Goal: Navigation & Orientation: Go to known website

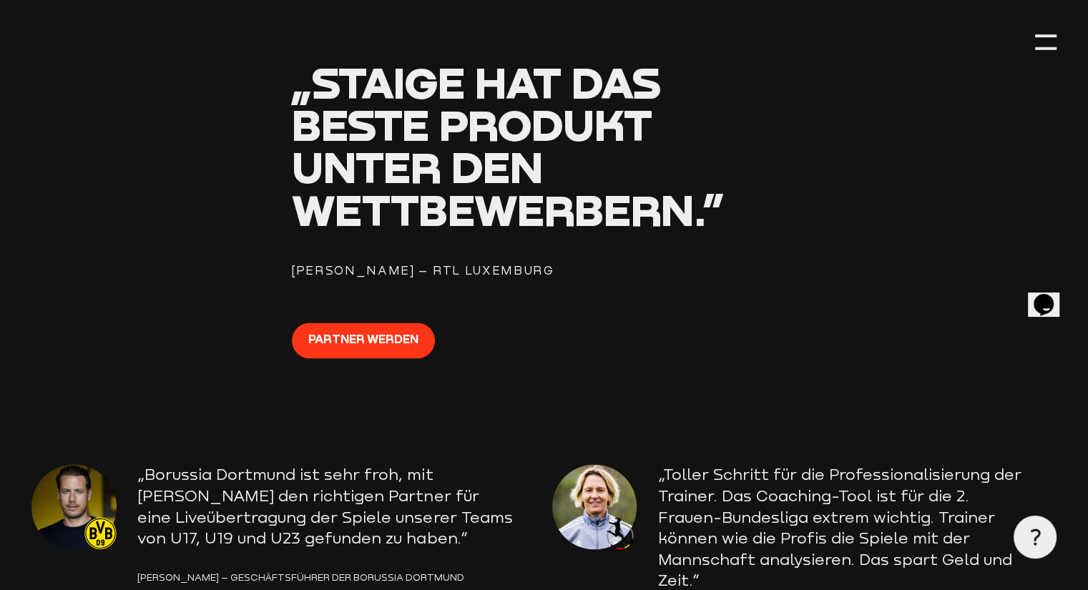
scroll to position [2036, 0]
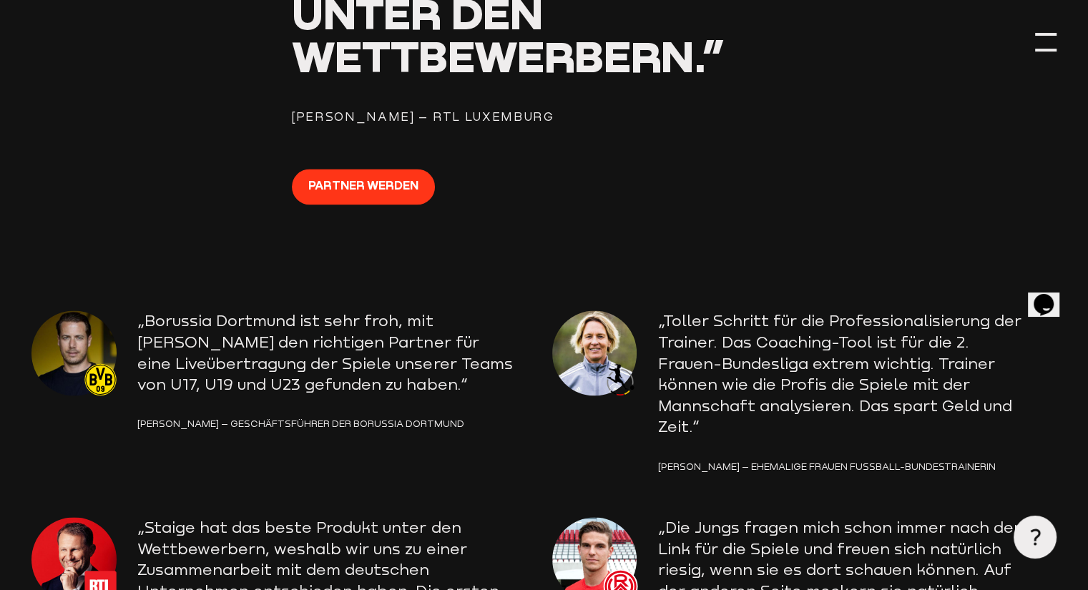
click at [1049, 35] on div at bounding box center [1045, 34] width 21 height 3
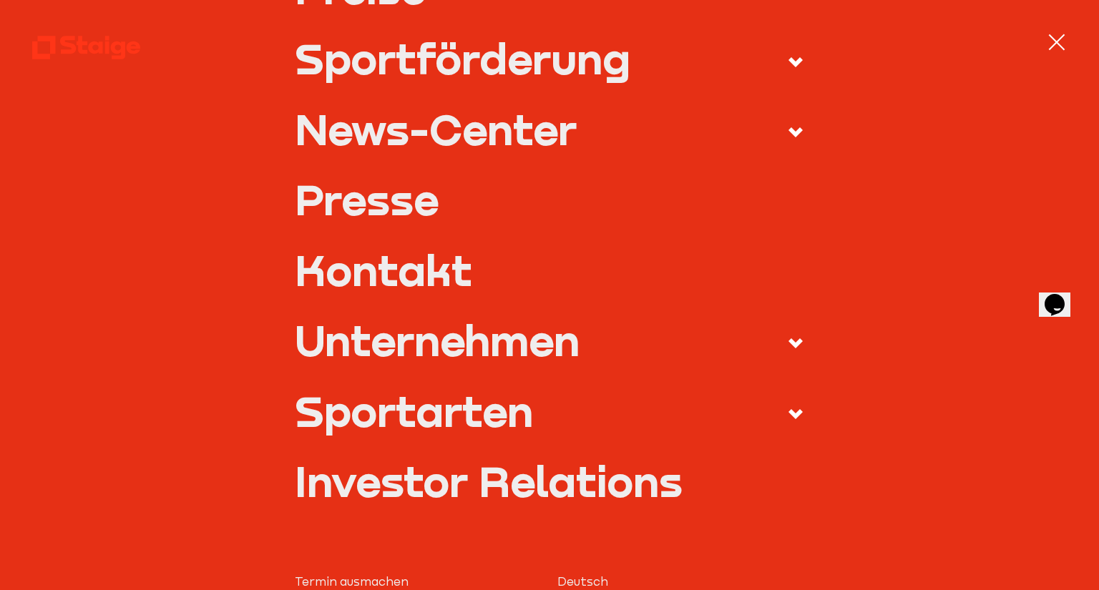
scroll to position [406, 0]
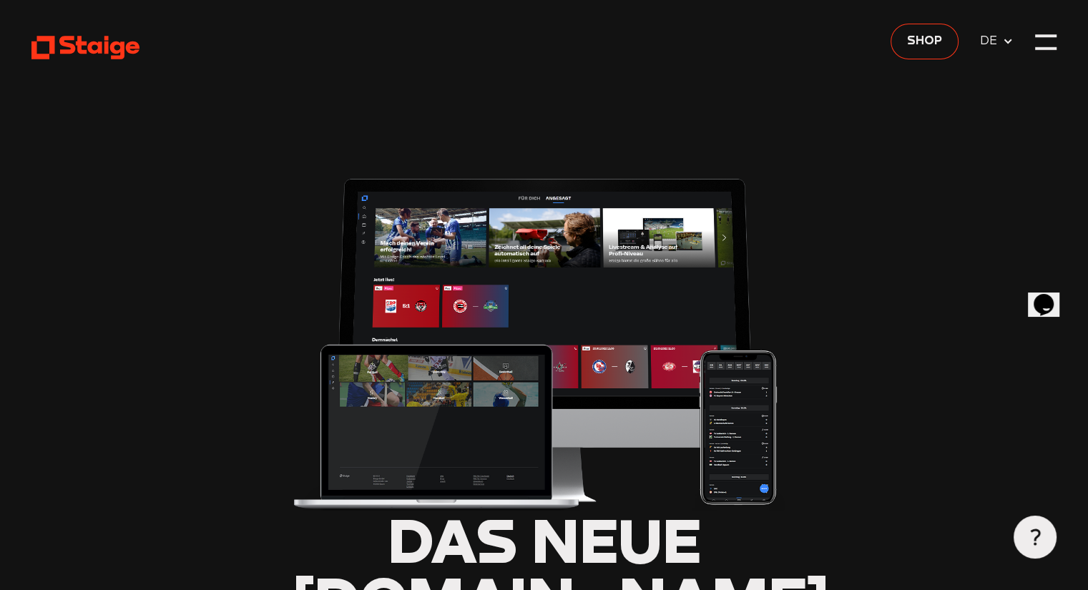
type input "0.8"
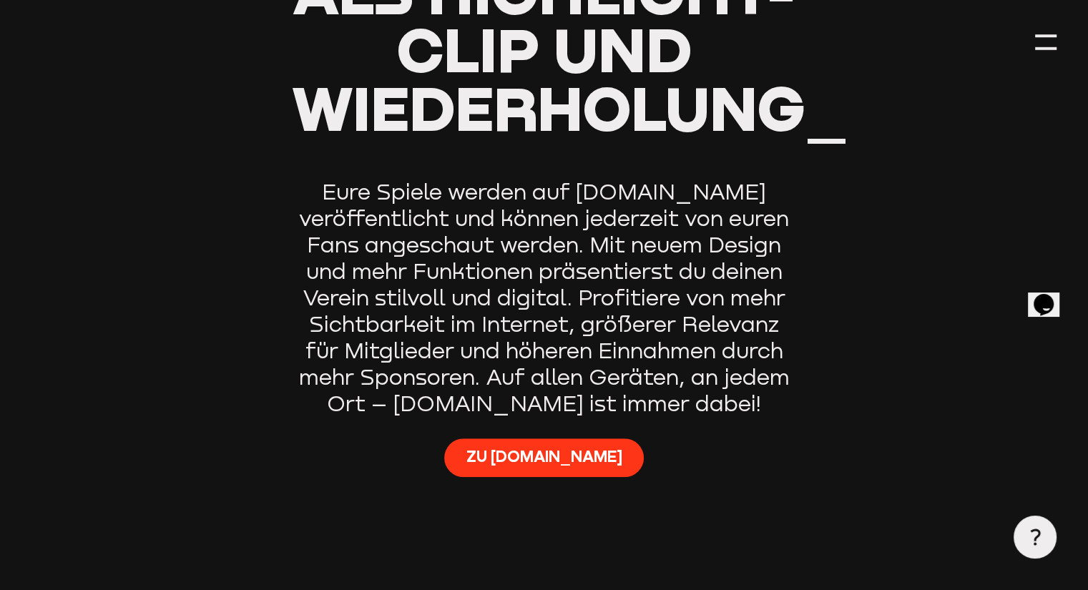
scroll to position [783, 0]
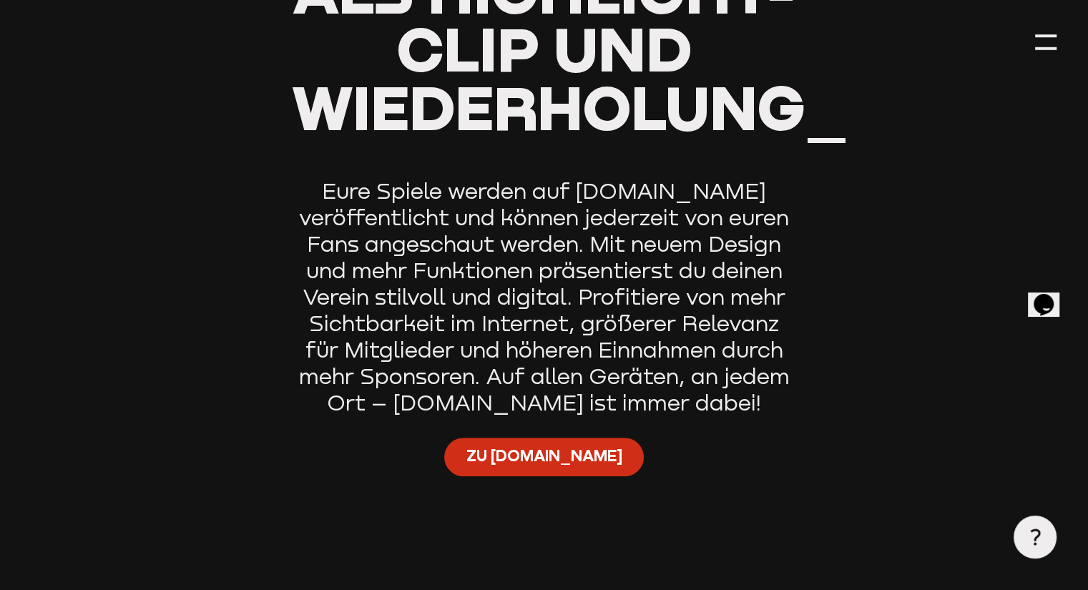
click at [549, 477] on link "Zu [DOMAIN_NAME]" at bounding box center [544, 457] width 200 height 39
